Goal: Task Accomplishment & Management: Use online tool/utility

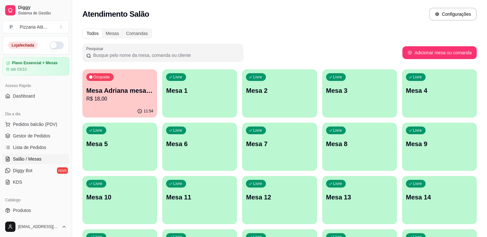
click at [50, 46] on button "button" at bounding box center [57, 45] width 14 height 8
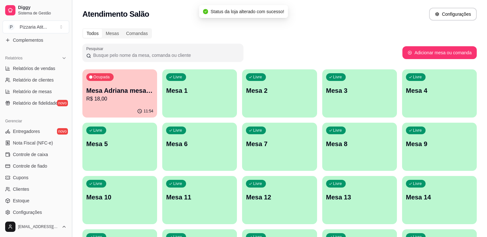
scroll to position [178, 0]
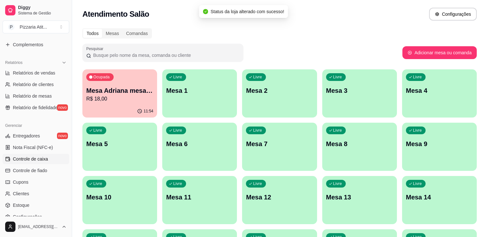
click at [39, 158] on span "Controle de caixa" at bounding box center [30, 159] width 35 height 6
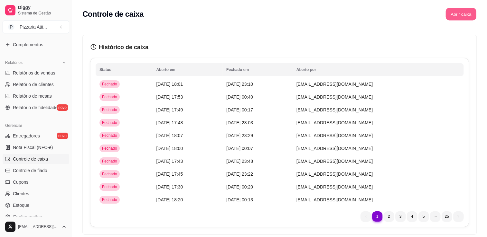
click at [472, 12] on button "Abrir caixa" at bounding box center [460, 14] width 31 height 13
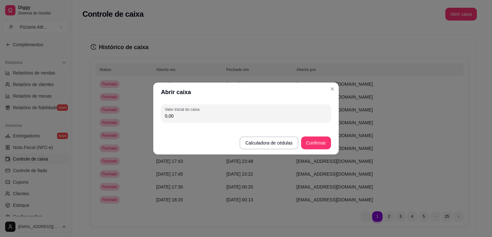
click at [324, 113] on input "0,00" at bounding box center [246, 116] width 162 height 6
type input "600,00"
click at [319, 145] on button "Confirmar" at bounding box center [315, 143] width 29 height 13
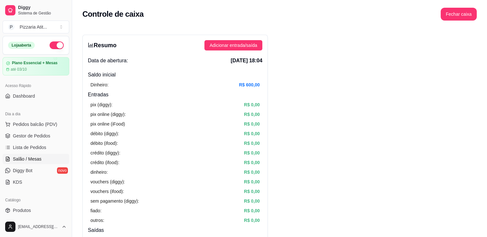
click at [38, 161] on span "Salão / Mesas" at bounding box center [27, 159] width 29 height 6
